Goal: Task Accomplishment & Management: Complete application form

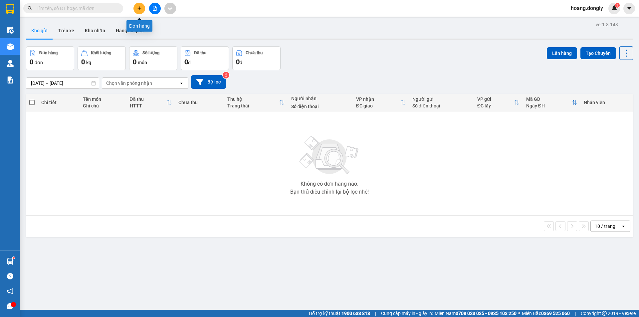
click at [138, 10] on icon "plus" at bounding box center [139, 8] width 5 height 5
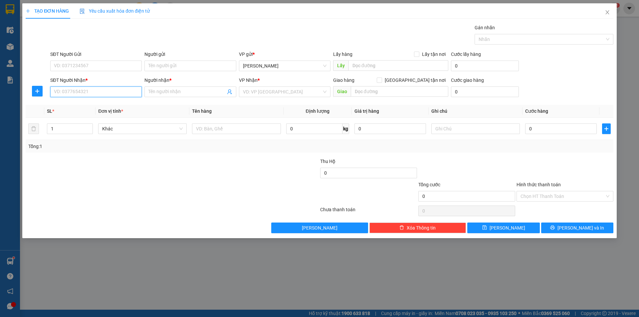
click at [134, 94] on input "SĐT Người Nhận *" at bounding box center [96, 92] width 92 height 11
click at [135, 66] on input "SĐT Người Gửi" at bounding box center [96, 66] width 92 height 11
click at [144, 74] on form "SĐT Người Gửi VD: 0371234567 Người gửi Tên người gửi VP gửi * [PERSON_NAME] Lấy…" at bounding box center [320, 75] width 588 height 49
type input "0356562144"
click at [119, 79] on div "0356562144 - anh" at bounding box center [96, 79] width 84 height 7
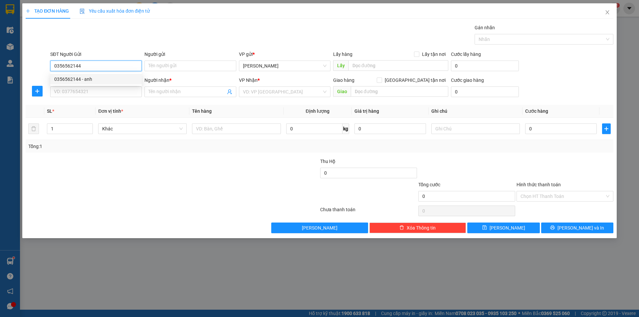
type input "anh"
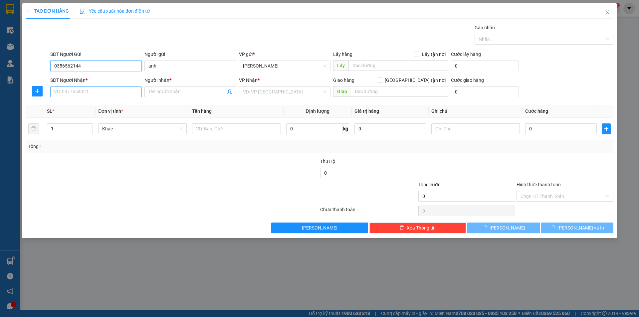
type input "0356562144"
click at [117, 92] on input "SĐT Người Nhận *" at bounding box center [96, 92] width 92 height 11
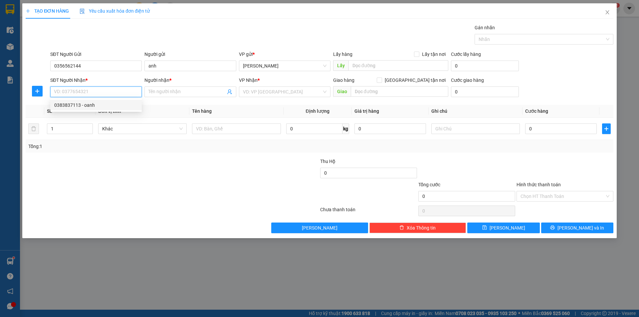
click at [118, 105] on div "0383837113 - oanh" at bounding box center [96, 105] width 84 height 7
type input "0383837113"
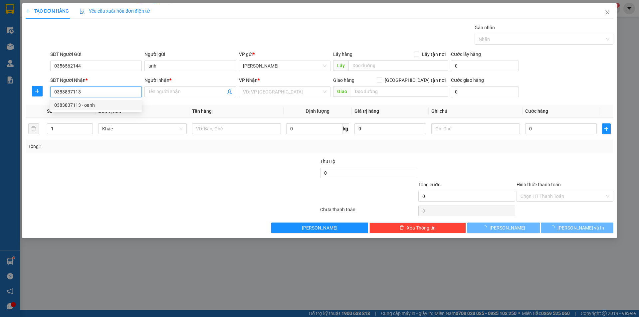
type input "oanh"
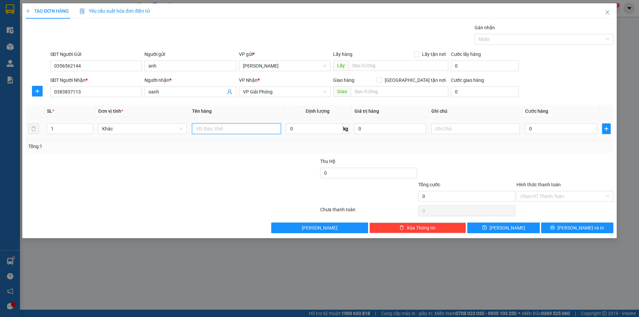
click at [227, 131] on input "text" at bounding box center [236, 129] width 89 height 11
type input "1 xôp"
click at [229, 150] on div "Tổng: 1" at bounding box center [320, 146] width 588 height 13
click at [528, 127] on input "0" at bounding box center [561, 129] width 72 height 11
click at [528, 130] on input "0" at bounding box center [561, 129] width 72 height 11
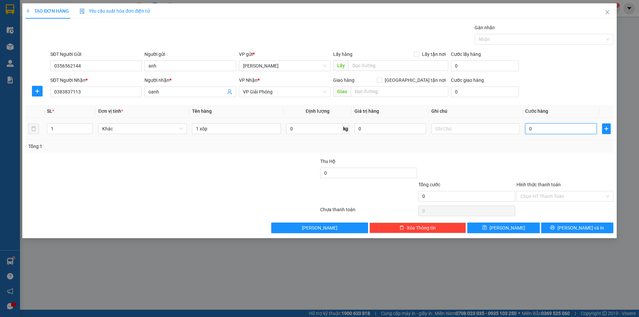
type input "50"
type input "50.000"
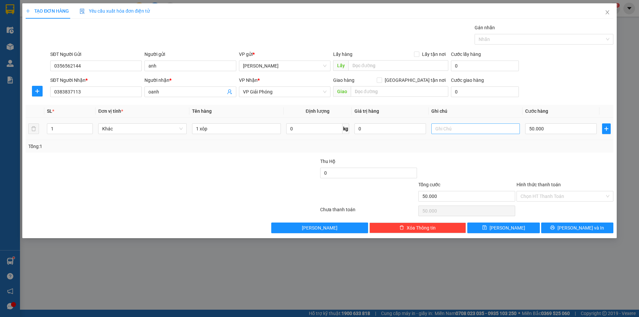
click at [537, 150] on div "Tổng: 1" at bounding box center [319, 146] width 583 height 7
click at [576, 195] on input "Hình thức thanh toán" at bounding box center [563, 196] width 84 height 10
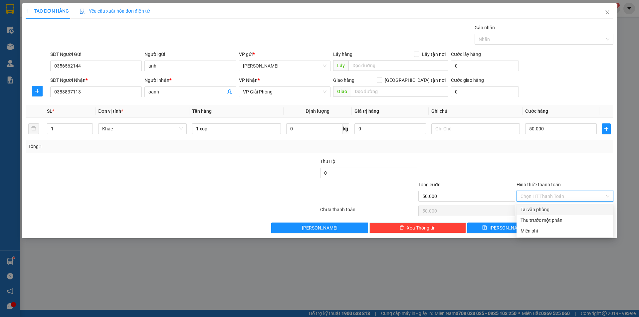
click at [554, 212] on div "Tại văn phòng" at bounding box center [565, 209] width 89 height 7
type input "0"
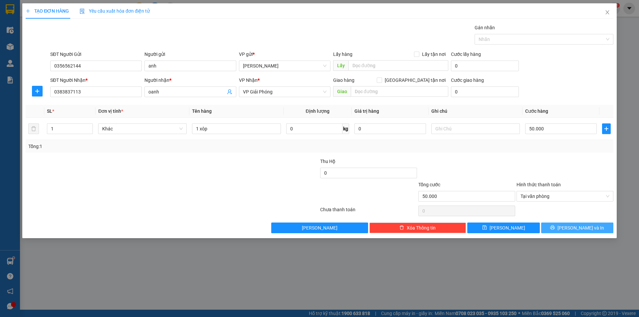
click at [577, 226] on span "[PERSON_NAME] và In" at bounding box center [581, 227] width 47 height 7
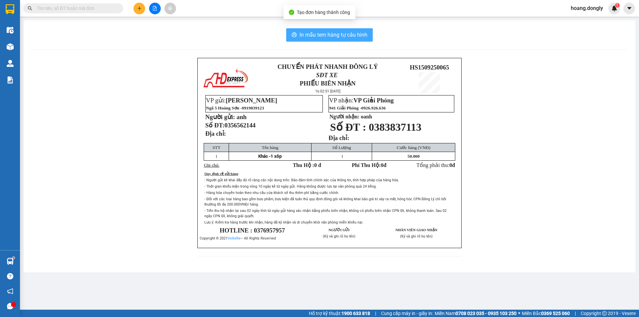
click at [361, 31] on span "In mẫu tem hàng tự cấu hình" at bounding box center [334, 35] width 68 height 8
